Goal: Task Accomplishment & Management: Use online tool/utility

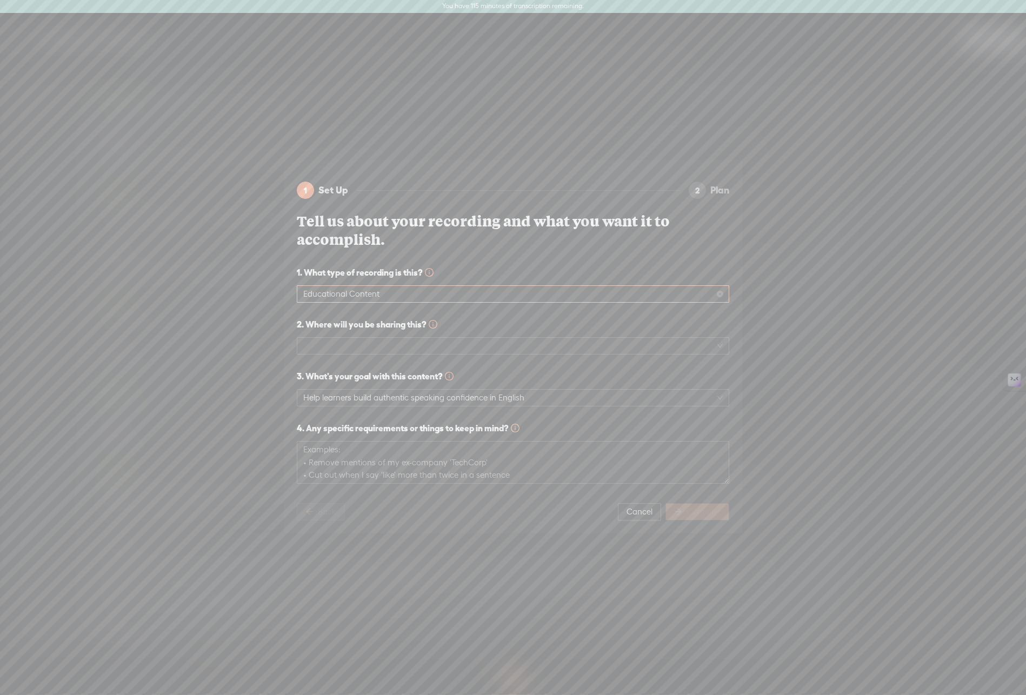
scroll to position [70, 0]
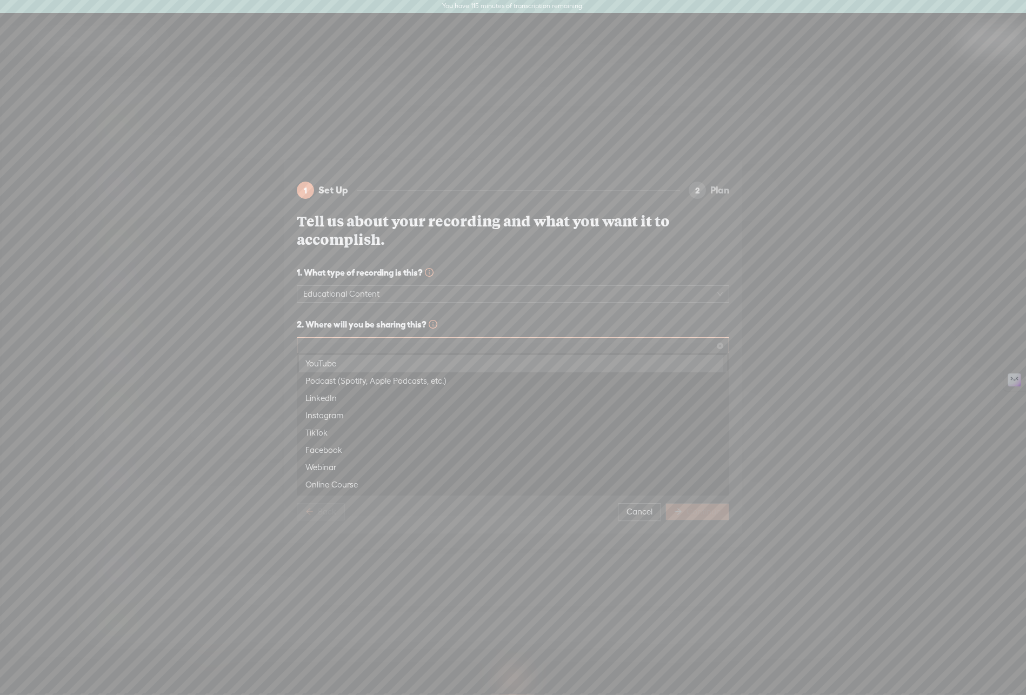
click at [472, 343] on span at bounding box center [513, 346] width 420 height 16
click at [423, 435] on div "Online Course" at bounding box center [513, 433] width 415 height 13
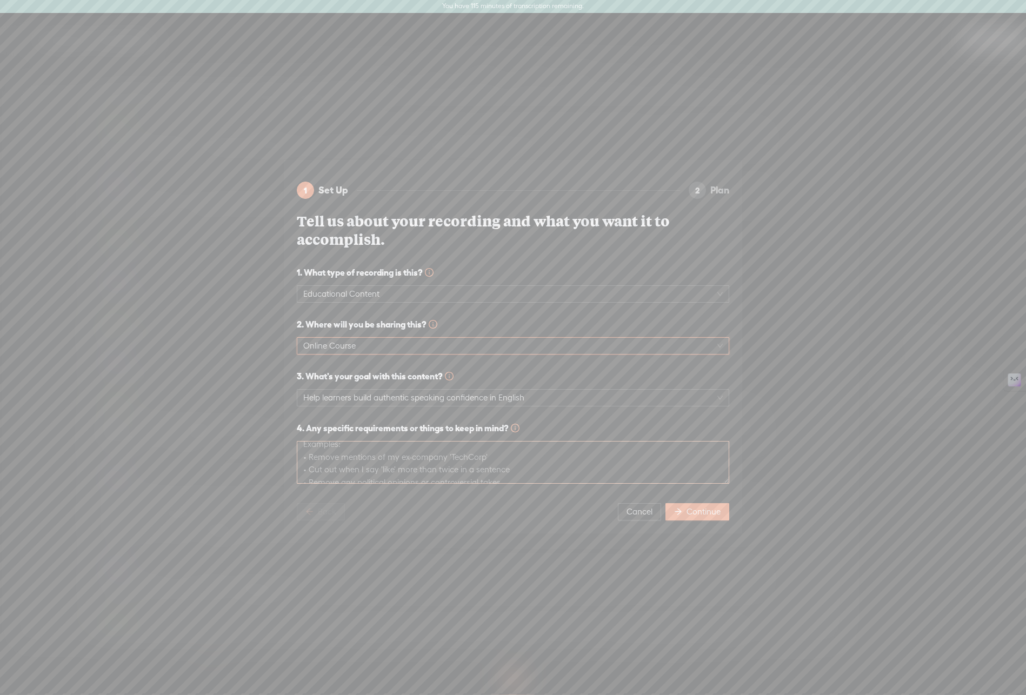
scroll to position [0, 0]
click at [479, 448] on textarea at bounding box center [513, 462] width 433 height 43
type textarea "remove any excessive pauses but keep the dramatic affect"
click at [702, 507] on span "Continue" at bounding box center [704, 512] width 34 height 11
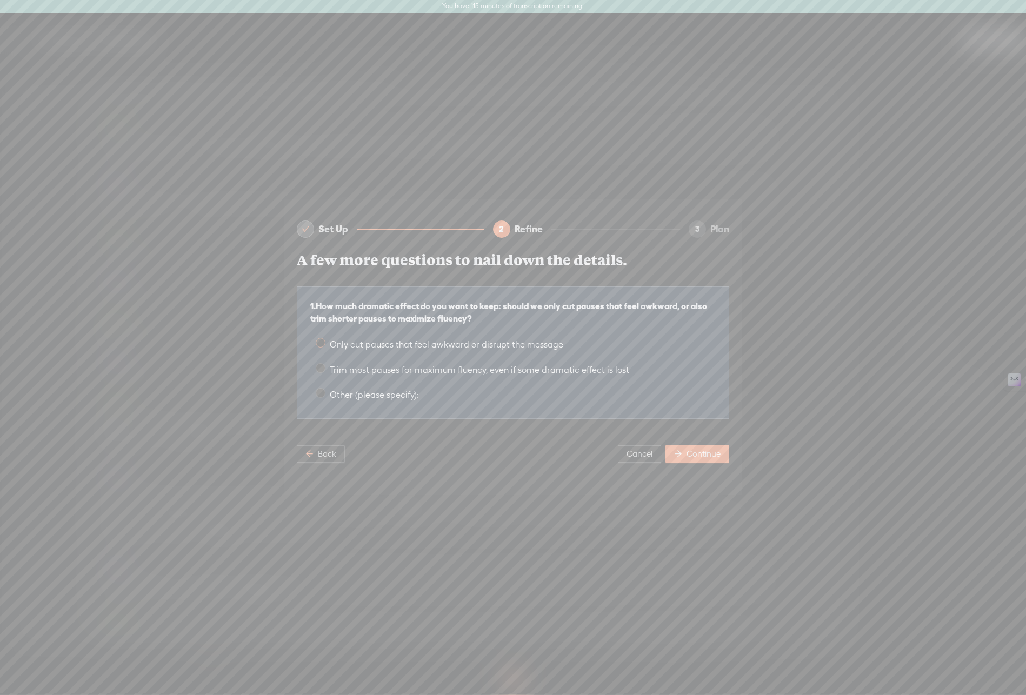
click at [396, 342] on span "Only cut pauses that feel awkward or disrupt the message" at bounding box center [447, 345] width 242 height 10
click at [326, 342] on input "Only cut pauses that feel awkward or disrupt the message" at bounding box center [321, 343] width 10 height 10
radio input "true"
click at [691, 457] on button "Continue" at bounding box center [698, 454] width 64 height 17
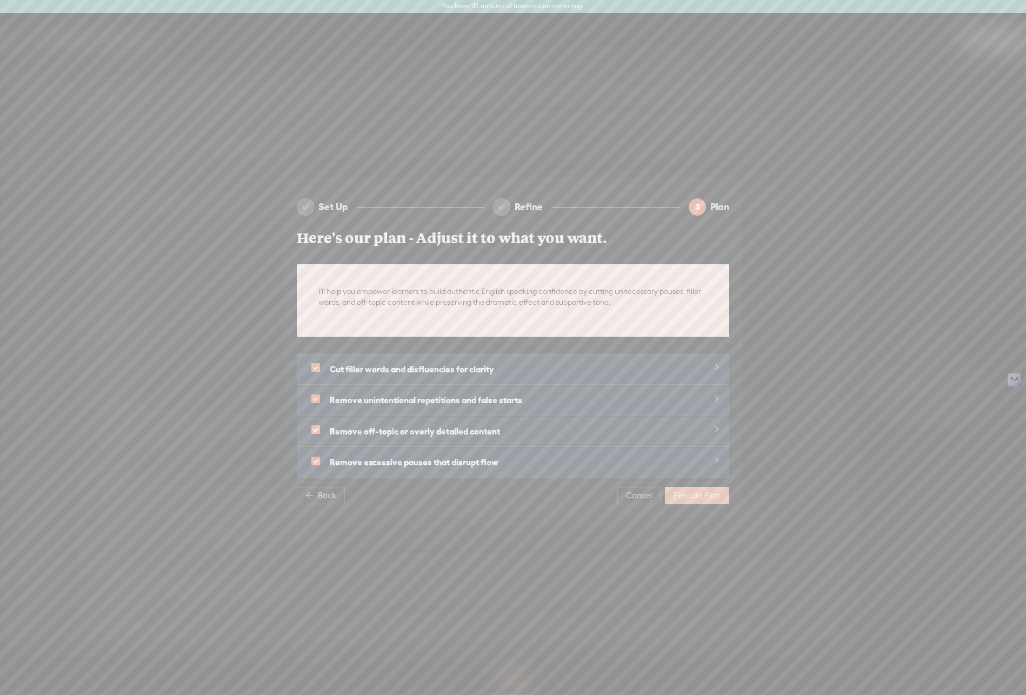
click at [694, 494] on span "Execute Plan" at bounding box center [697, 495] width 47 height 11
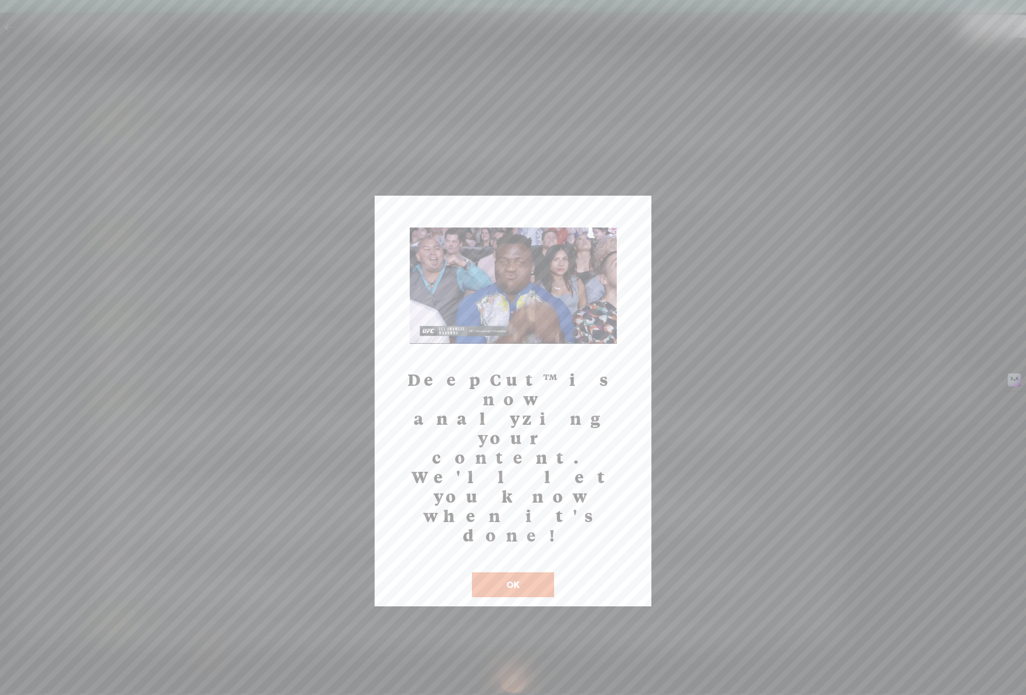
click at [536, 573] on button "OK" at bounding box center [513, 585] width 82 height 25
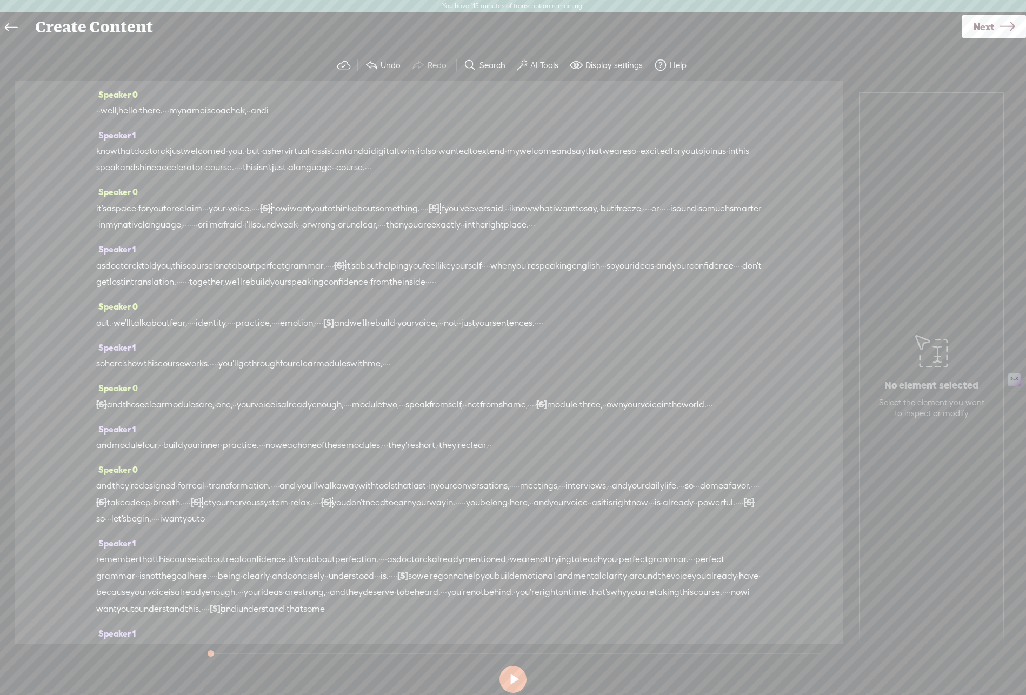
click at [985, 24] on span "Next" at bounding box center [984, 27] width 21 height 28
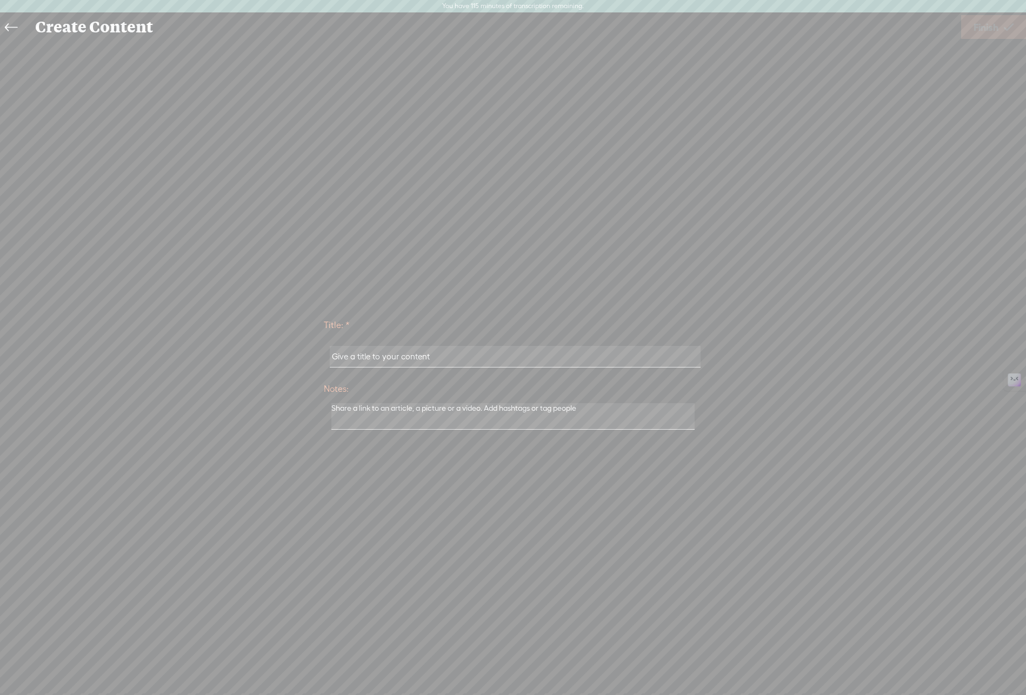
click at [444, 353] on input "text" at bounding box center [515, 356] width 370 height 21
type input "M"
type input "SSAM1L0"
click at [987, 22] on span "Finish" at bounding box center [986, 28] width 25 height 28
